Goal: Transaction & Acquisition: Book appointment/travel/reservation

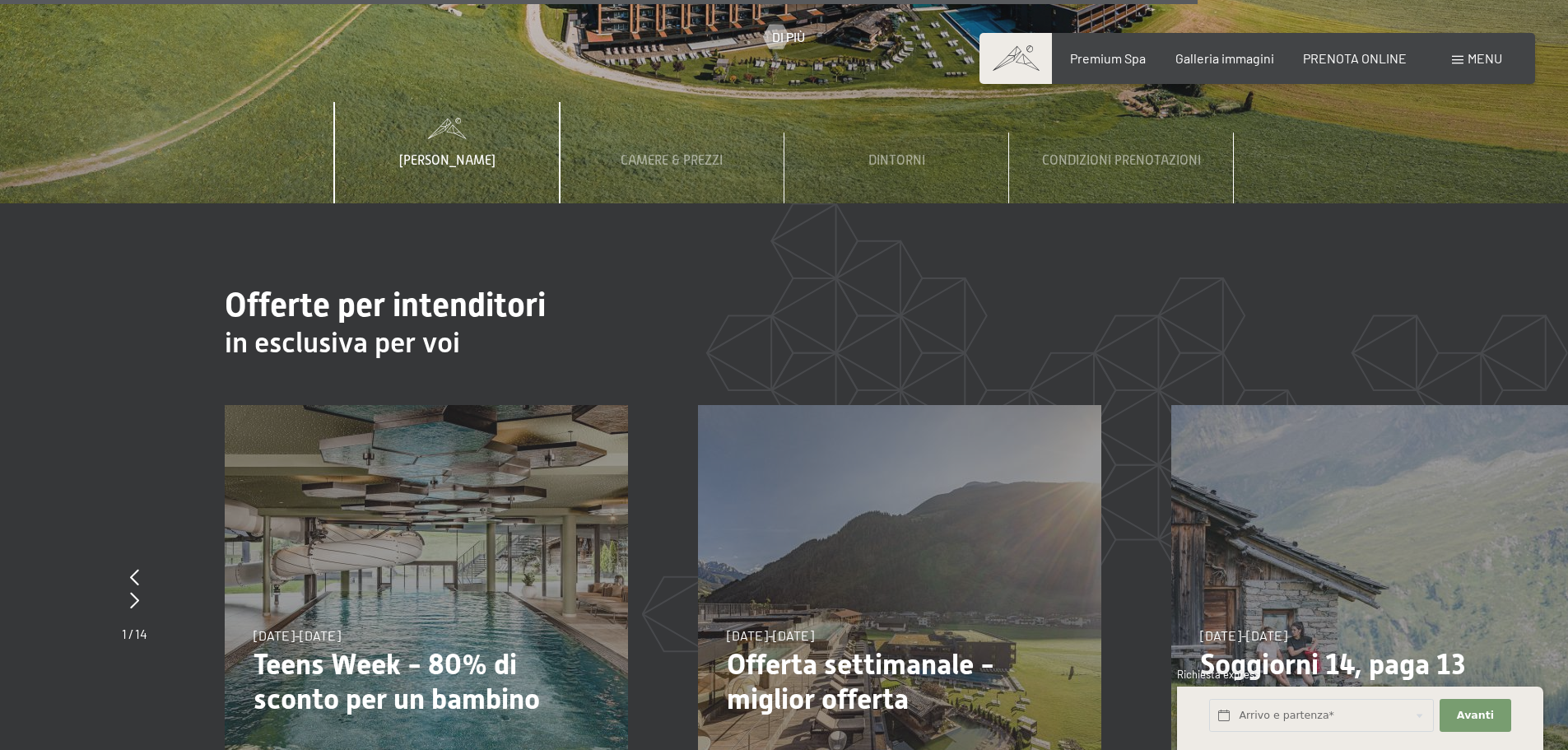
scroll to position [6336, 0]
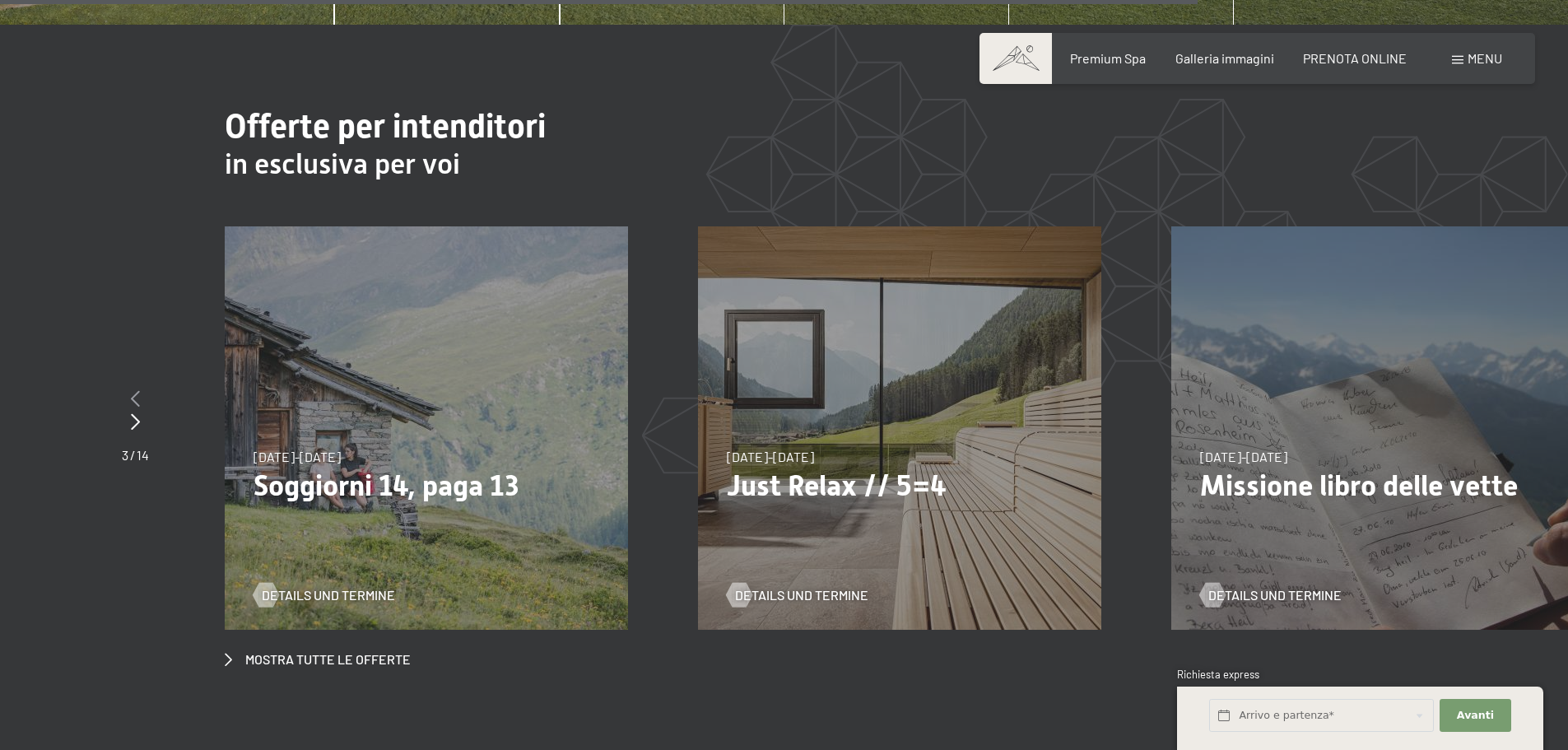
click at [136, 390] on icon at bounding box center [135, 398] width 9 height 17
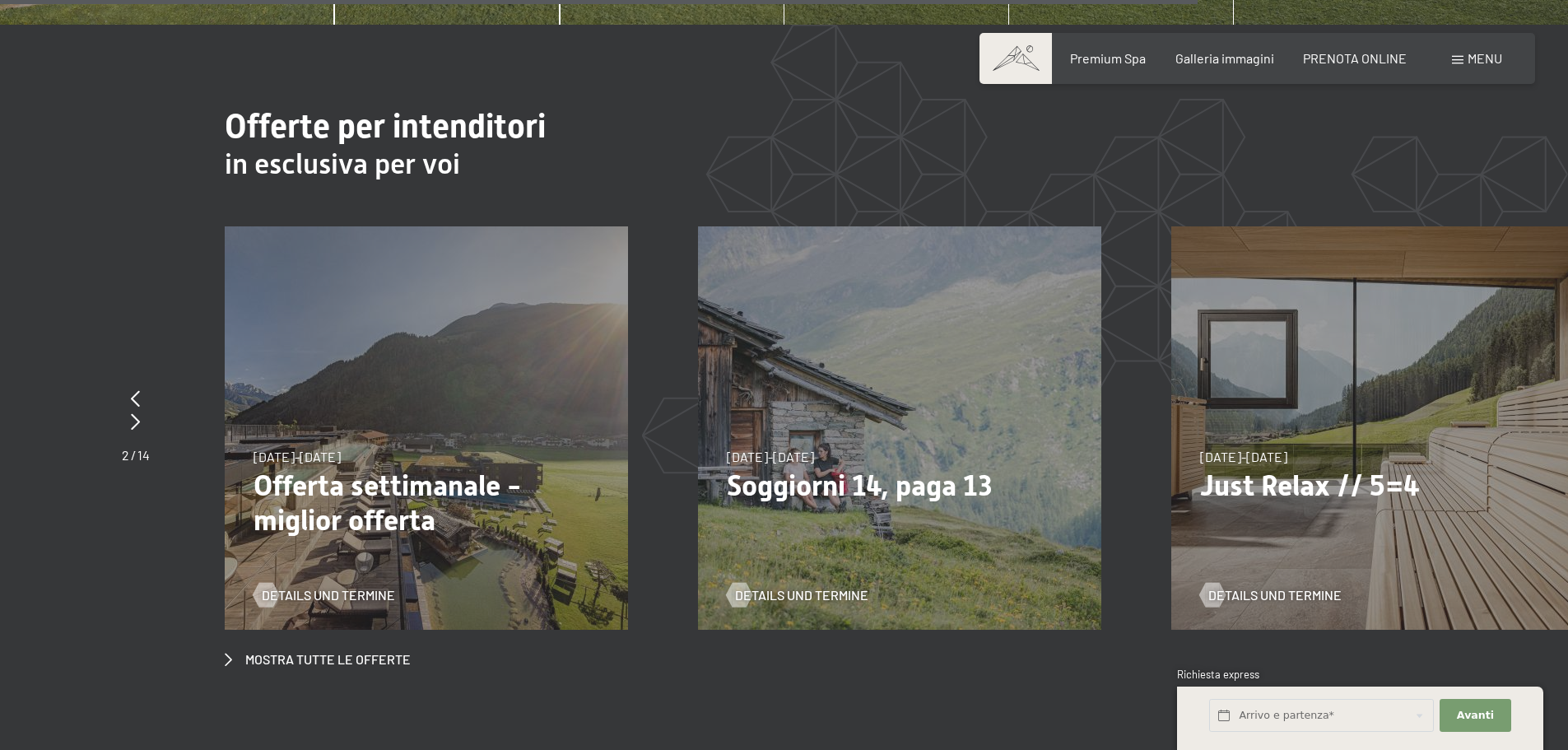
click at [356, 468] on p "Offerta settimanale - miglior offerta" at bounding box center [427, 502] width 346 height 69
click at [327, 448] on span "[DATE]-[DATE]" at bounding box center [297, 456] width 88 height 16
click at [319, 585] on span "Details und Termine" at bounding box center [344, 594] width 134 height 18
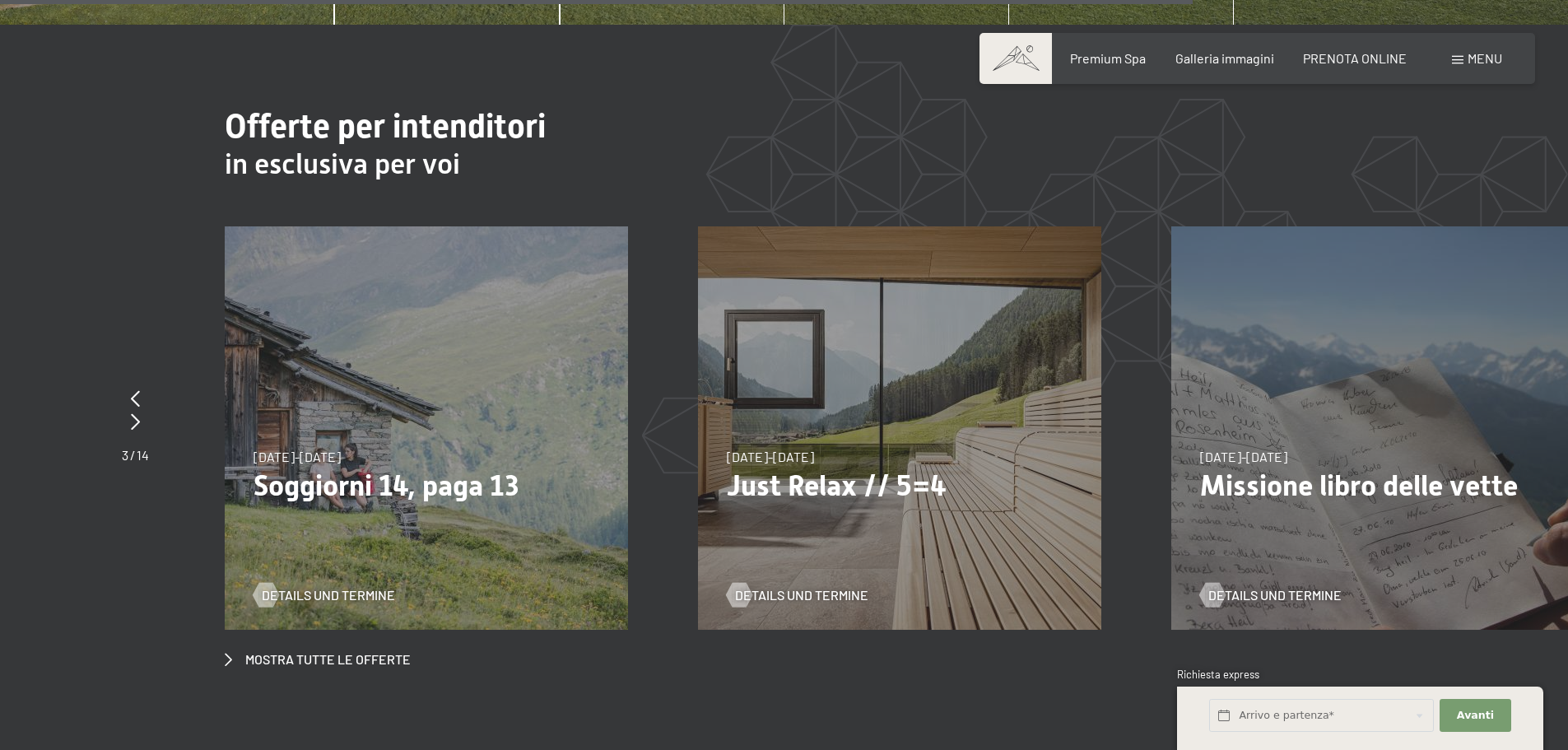
scroll to position [6310, 0]
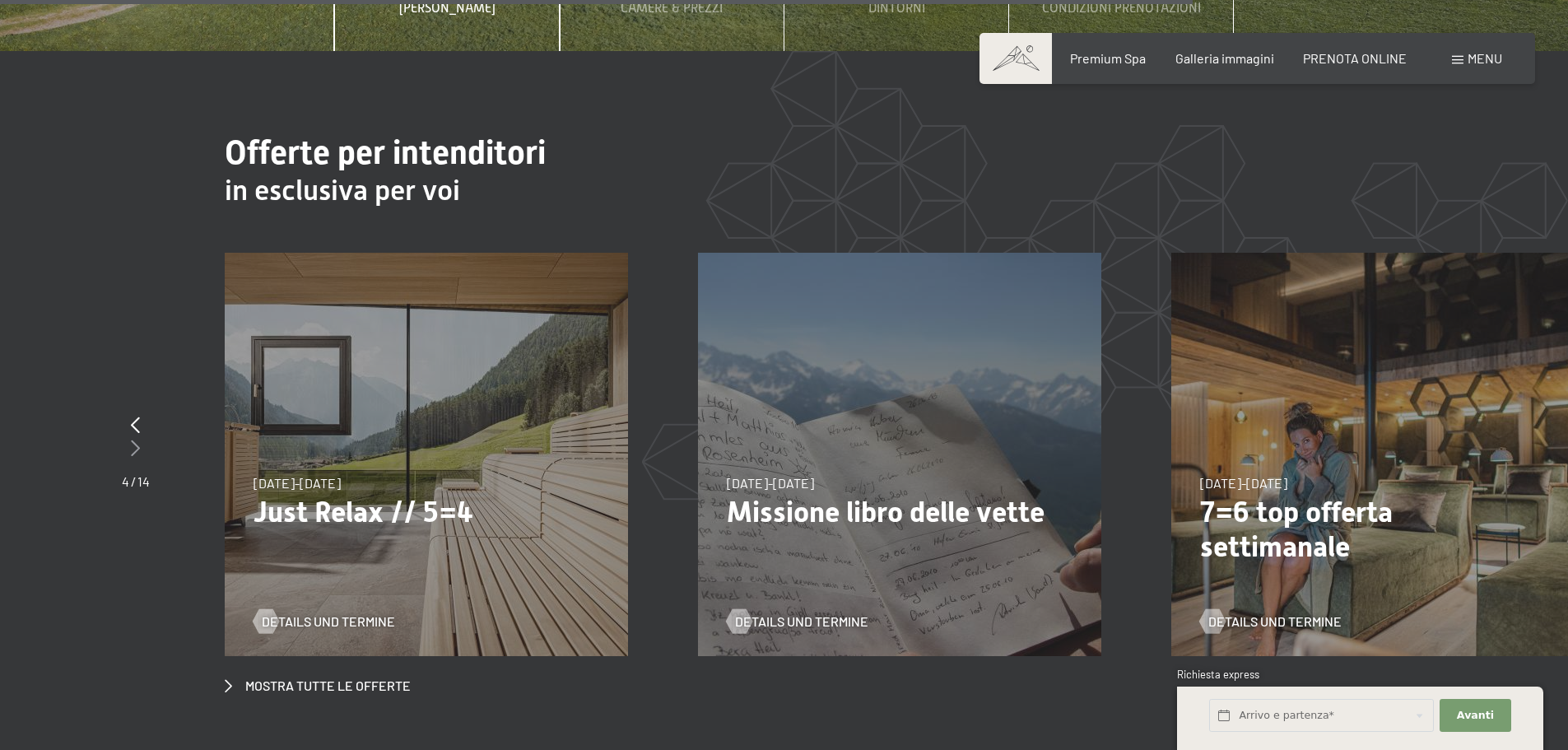
click at [131, 440] on icon at bounding box center [135, 448] width 9 height 17
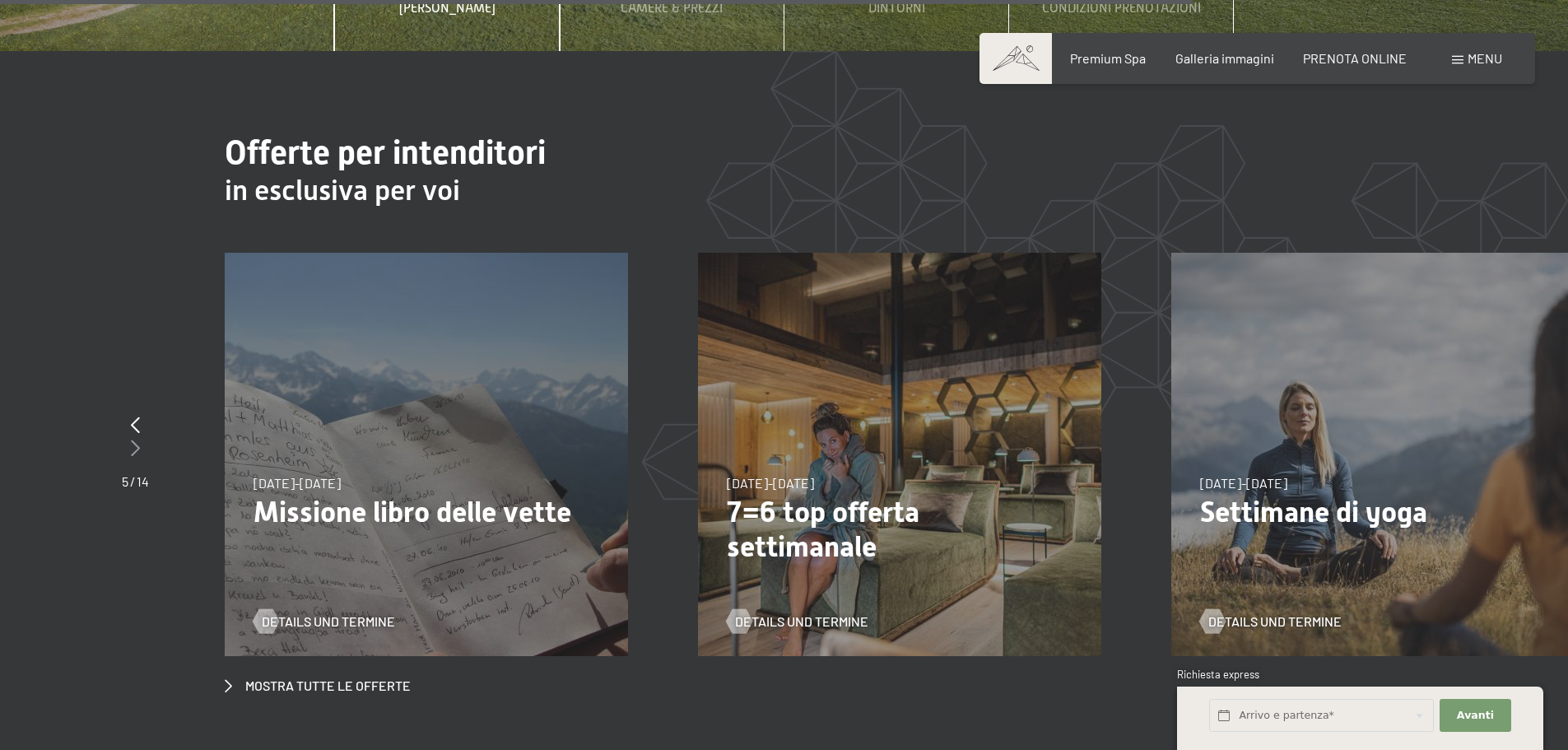
click at [131, 440] on icon at bounding box center [135, 448] width 9 height 17
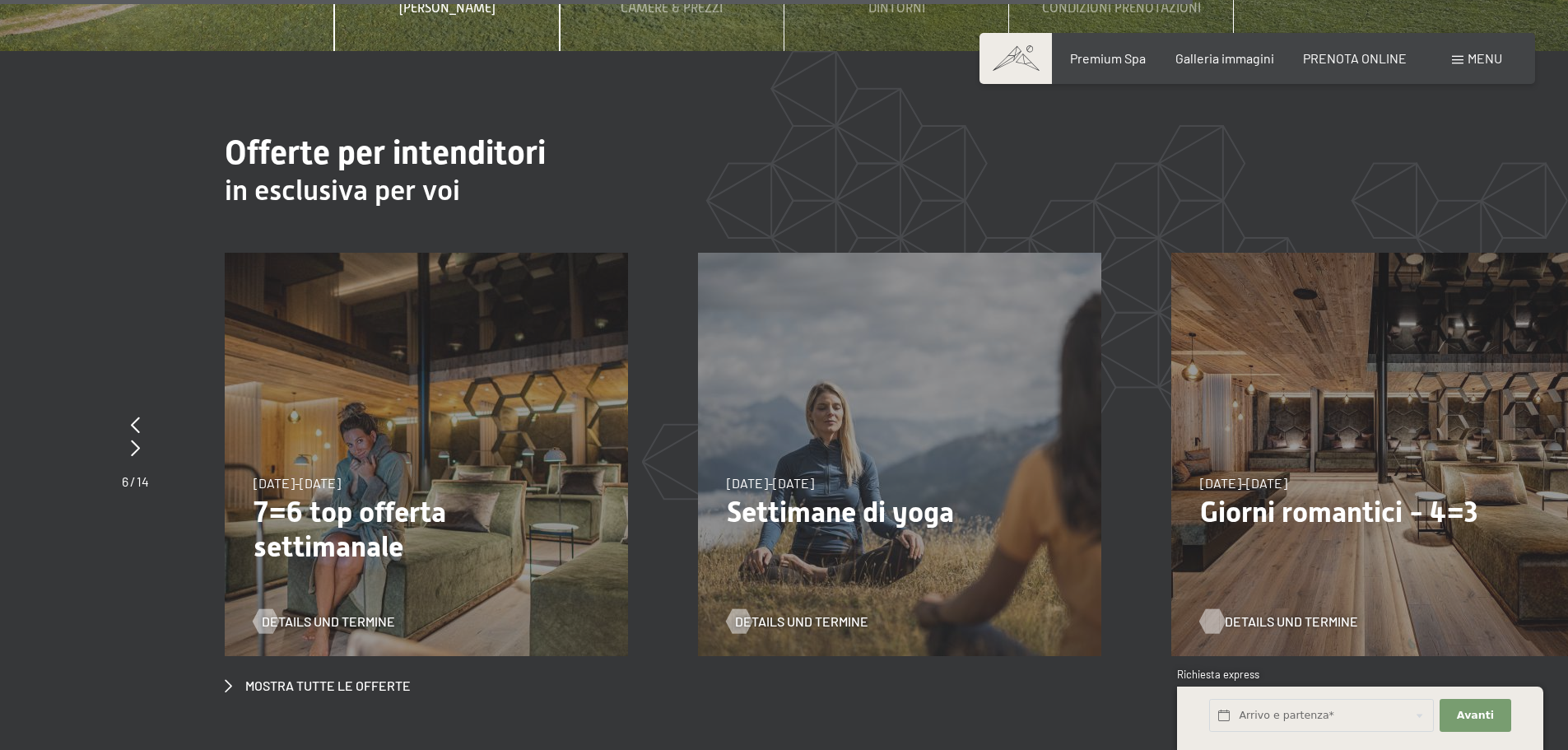
click at [1316, 612] on span "Details und Termine" at bounding box center [1291, 621] width 134 height 18
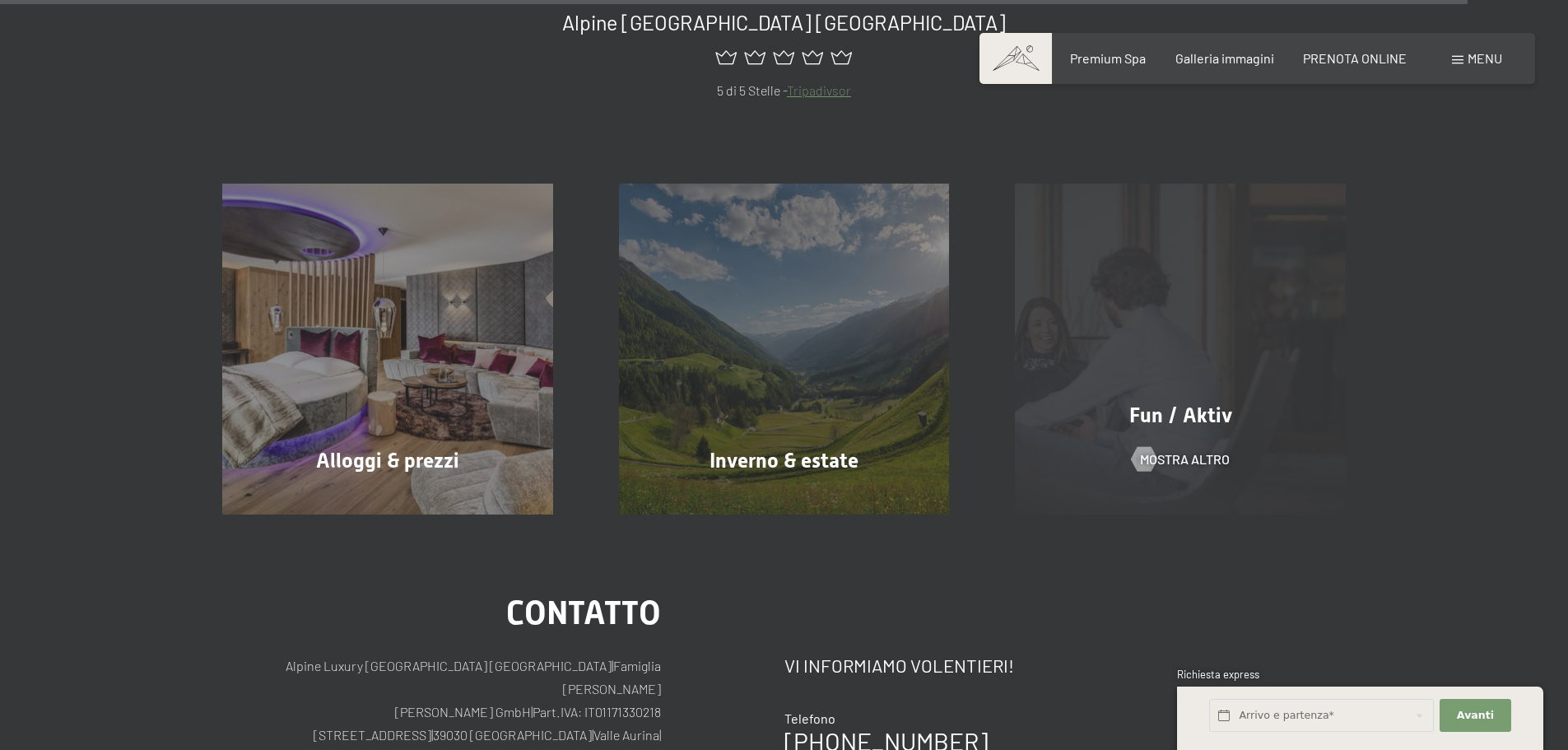
scroll to position [8093, 0]
